Goal: Task Accomplishment & Management: Manage account settings

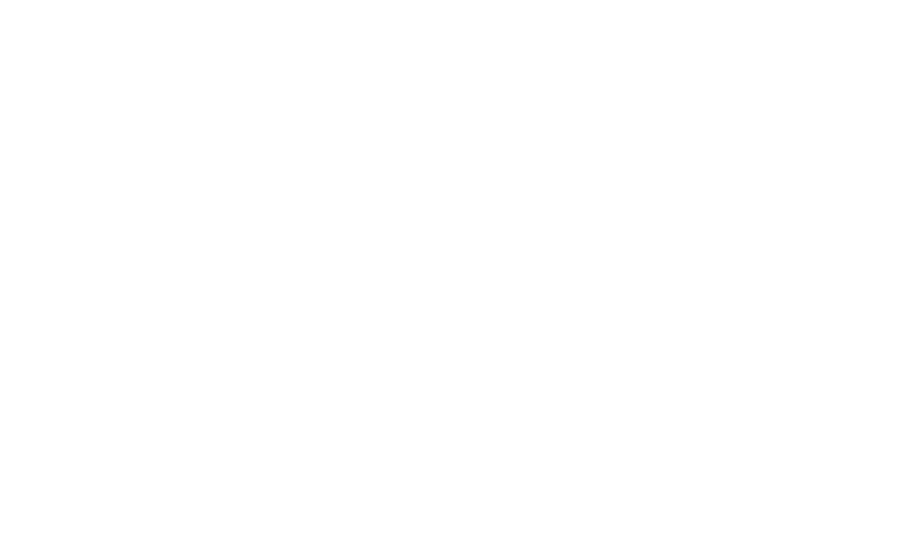
click at [442, 147] on div at bounding box center [456, 273] width 912 height 546
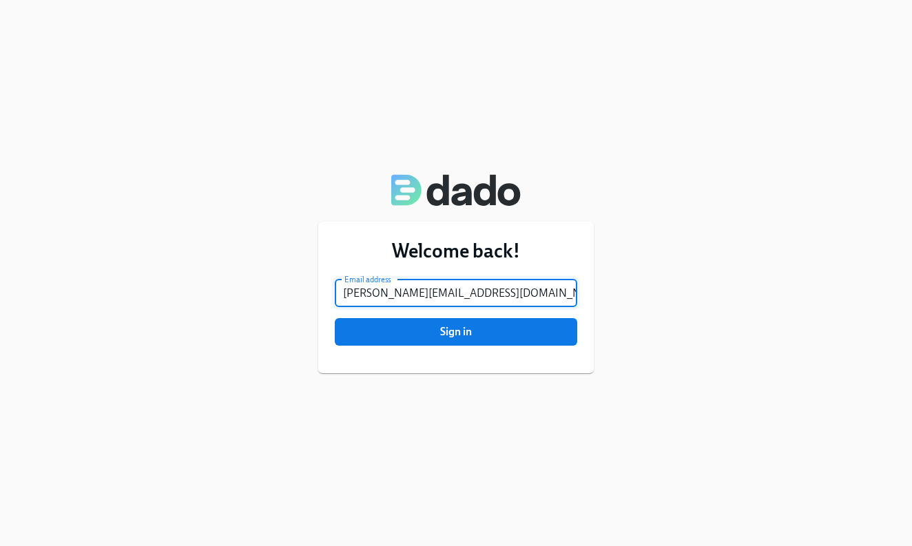
type input "[PERSON_NAME][EMAIL_ADDRESS][DOMAIN_NAME]"
click at [456, 331] on button "Sign in" at bounding box center [456, 332] width 243 height 28
type input "[PERSON_NAME][EMAIL_ADDRESS][DOMAIN_NAME]"
click at [456, 331] on button "Sign in" at bounding box center [456, 332] width 243 height 28
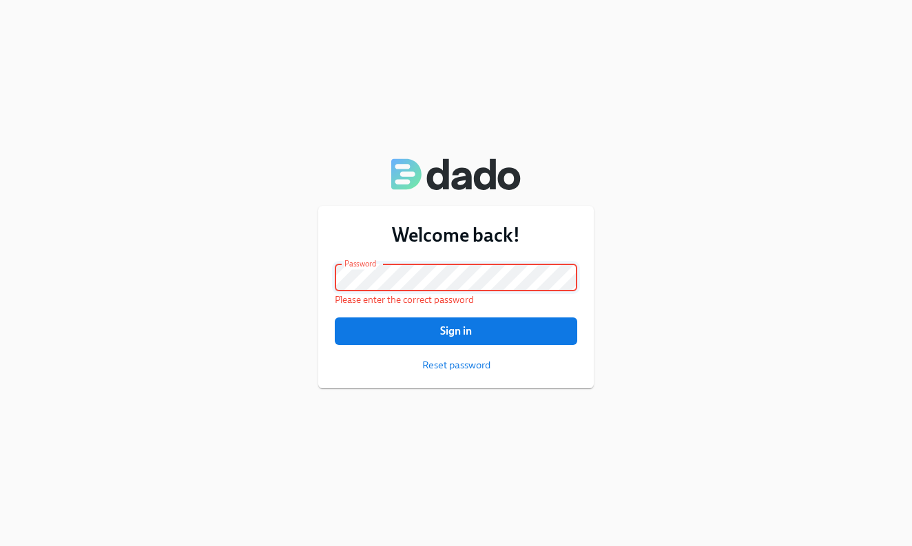
click at [456, 331] on button "Sign in" at bounding box center [456, 332] width 243 height 28
click at [266, 274] on div "Welcome back! Email address [PERSON_NAME][EMAIL_ADDRESS][DOMAIN_NAME] Email add…" at bounding box center [456, 273] width 912 height 546
click at [387, 327] on span "Sign in" at bounding box center [456, 332] width 223 height 14
click at [251, 271] on div "Welcome back! Email address veronica.middleton4@gmail.com Email address Passwor…" at bounding box center [456, 273] width 912 height 546
click at [456, 331] on button "Sign in" at bounding box center [456, 332] width 243 height 28
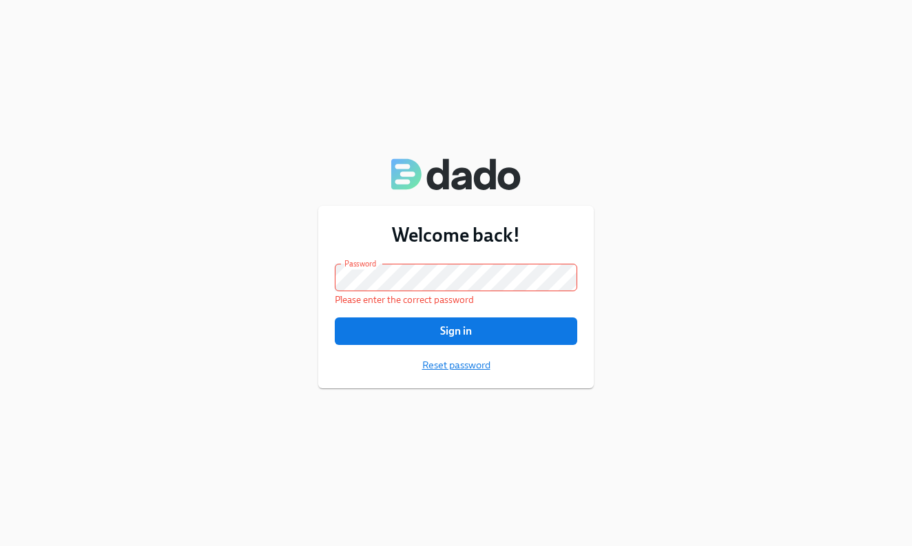
click at [438, 360] on span "Reset password" at bounding box center [456, 365] width 68 height 14
click at [307, 268] on div "Welcome back! Email address veronica.middleton4@gmail.com Email address Passwor…" at bounding box center [456, 273] width 912 height 546
click at [312, 278] on div "Welcome back! Email address veronica.middleton4@gmail.com Email address Passwor…" at bounding box center [456, 273] width 912 height 546
click at [456, 331] on button "Sign in" at bounding box center [456, 332] width 243 height 28
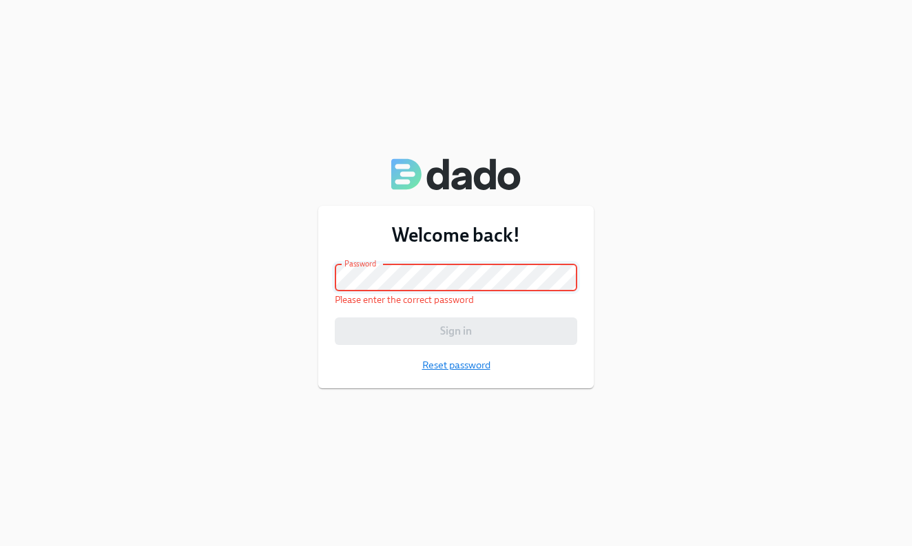
click at [441, 358] on span "Reset password" at bounding box center [456, 365] width 68 height 14
